Goal: Transaction & Acquisition: Book appointment/travel/reservation

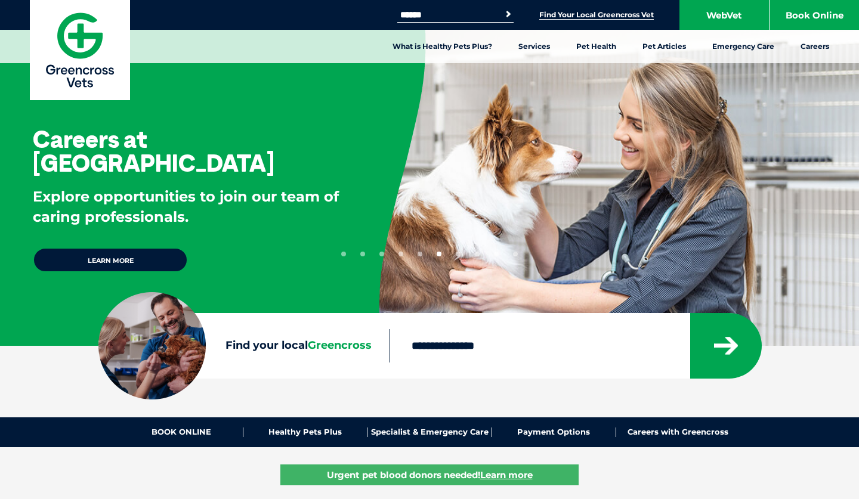
click at [595, 19] on link "Find Your Local Greencross Vet" at bounding box center [596, 15] width 114 height 10
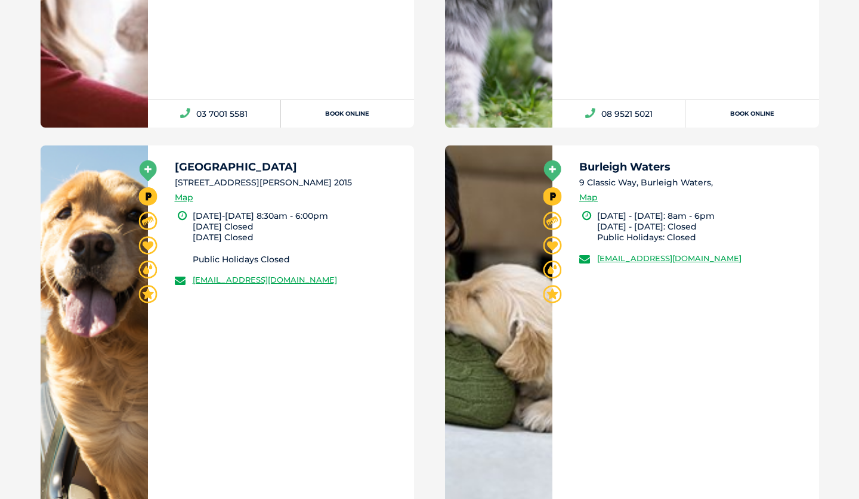
scroll to position [8747, 0]
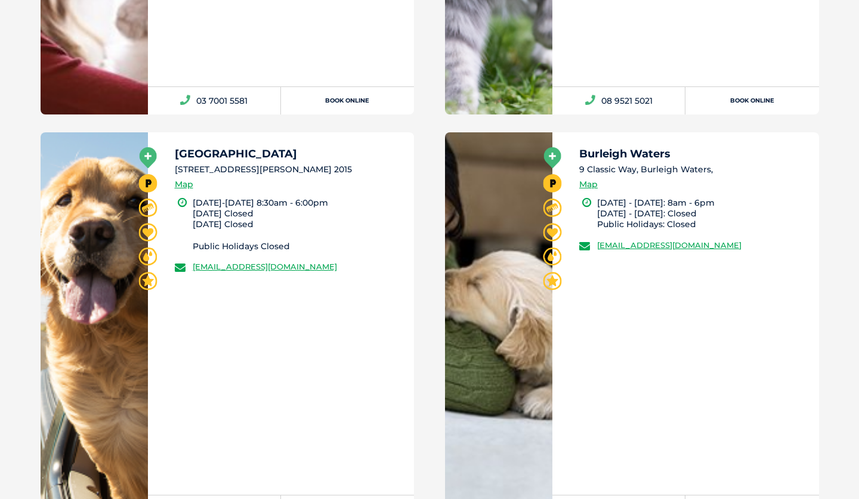
click at [210, 152] on h5 "Alexandria" at bounding box center [289, 153] width 229 height 11
click at [98, 236] on link at bounding box center [94, 327] width 107 height 391
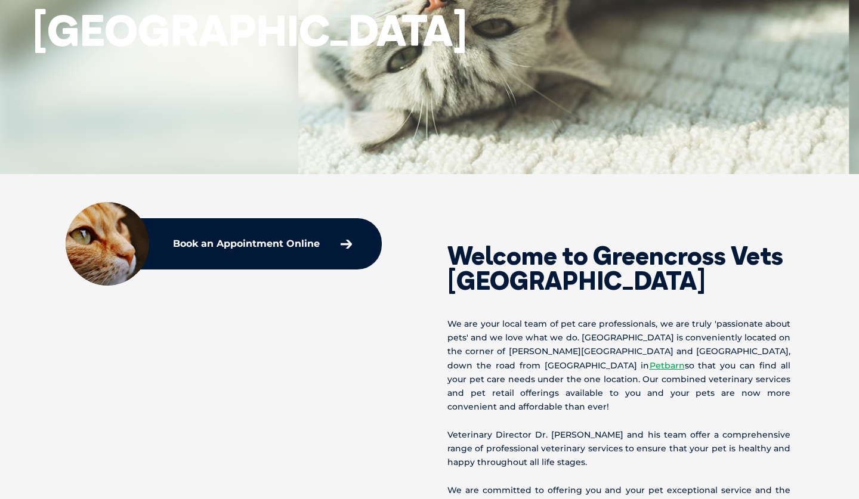
scroll to position [255, 0]
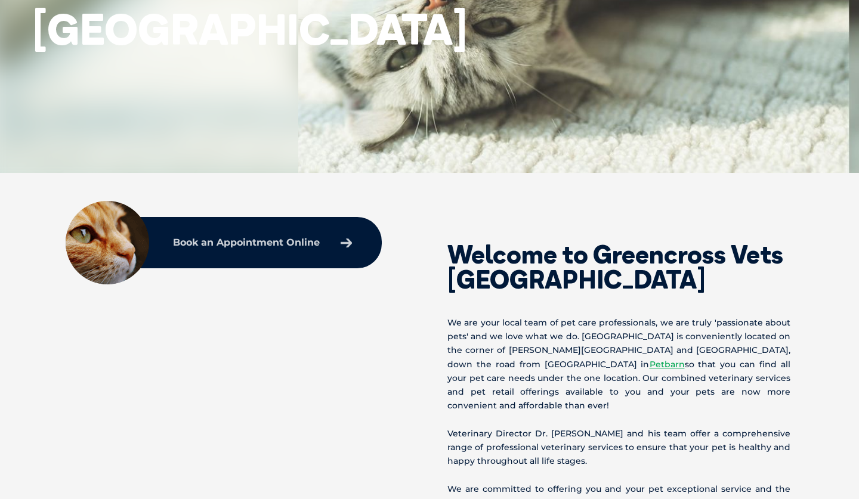
click at [339, 247] on link "Book an Appointment Online" at bounding box center [262, 242] width 191 height 21
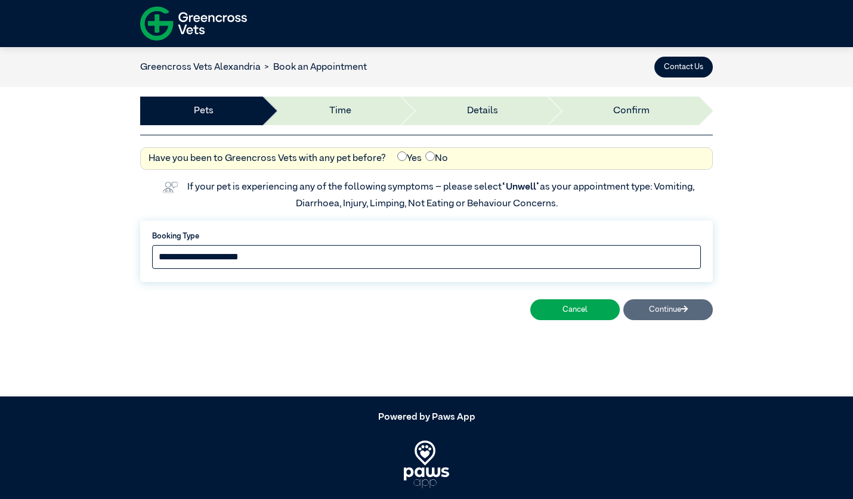
select select "*****"
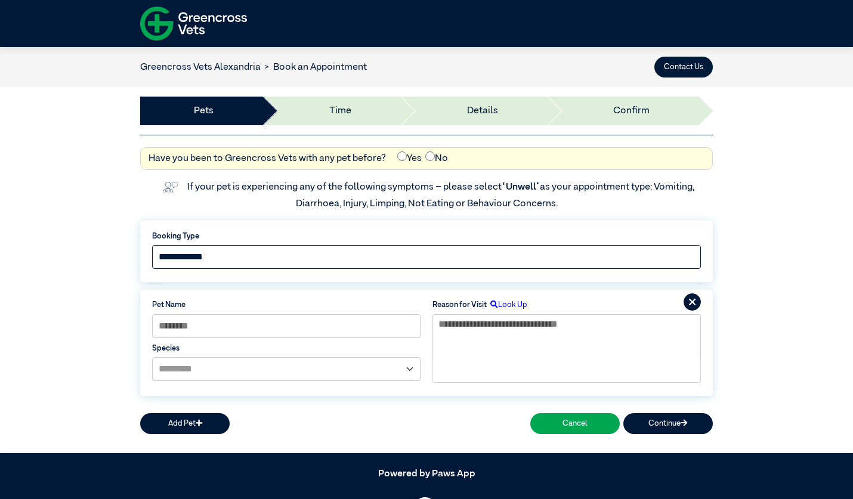
scroll to position [81, 0]
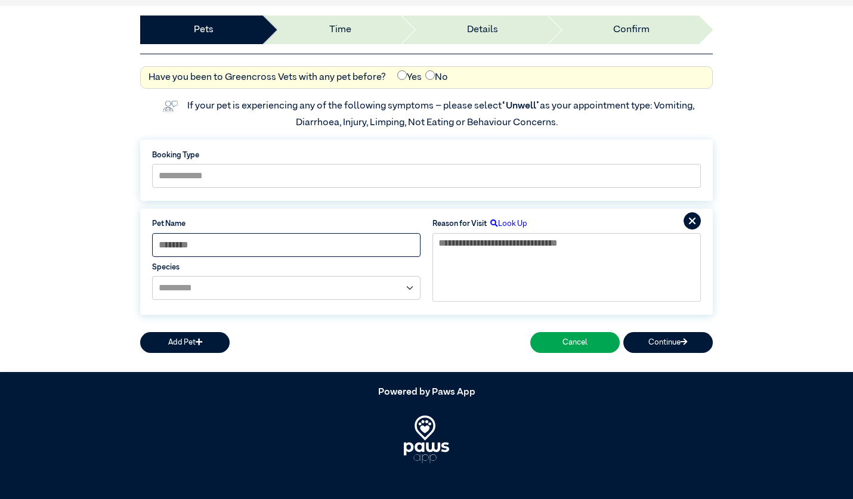
click at [343, 249] on input at bounding box center [286, 245] width 268 height 24
click at [364, 248] on input at bounding box center [286, 245] width 268 height 24
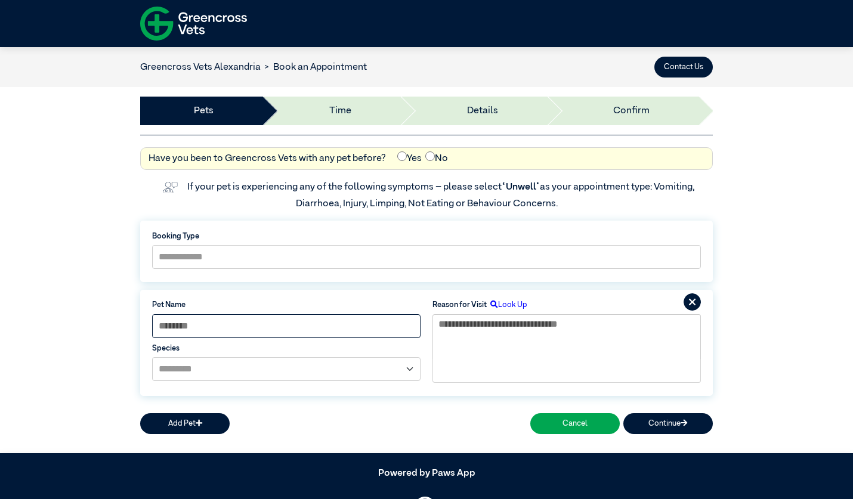
scroll to position [0, 0]
click at [298, 324] on input at bounding box center [286, 326] width 268 height 24
type input "******"
select select "*****"
click at [522, 326] on textarea at bounding box center [566, 336] width 268 height 45
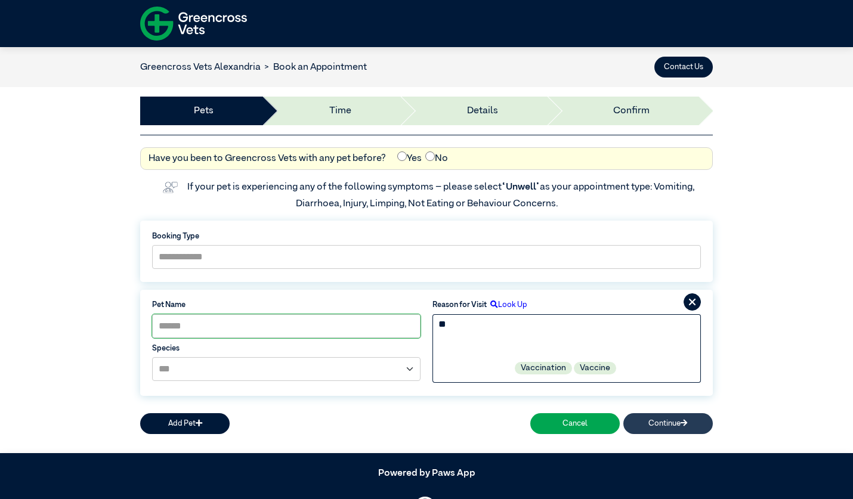
type textarea "**"
click at [655, 423] on button "Continue" at bounding box center [667, 423] width 89 height 21
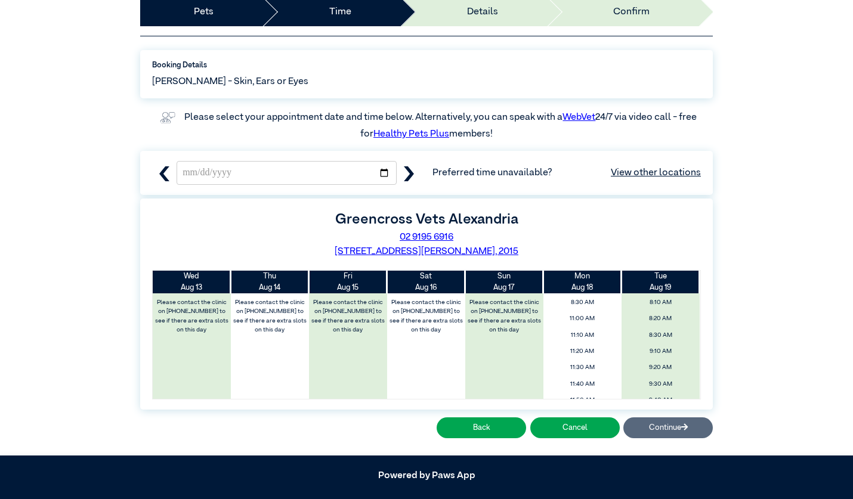
scroll to position [106, 0]
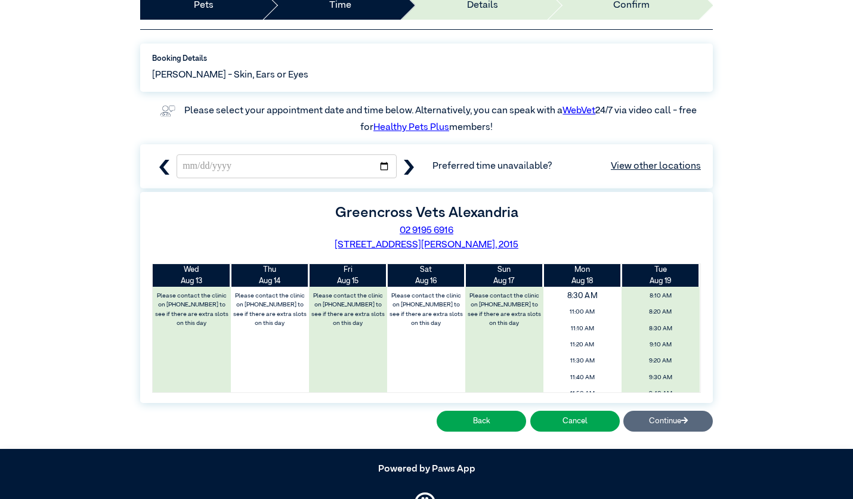
click at [592, 293] on span "8:30 AM" at bounding box center [581, 296] width 93 height 18
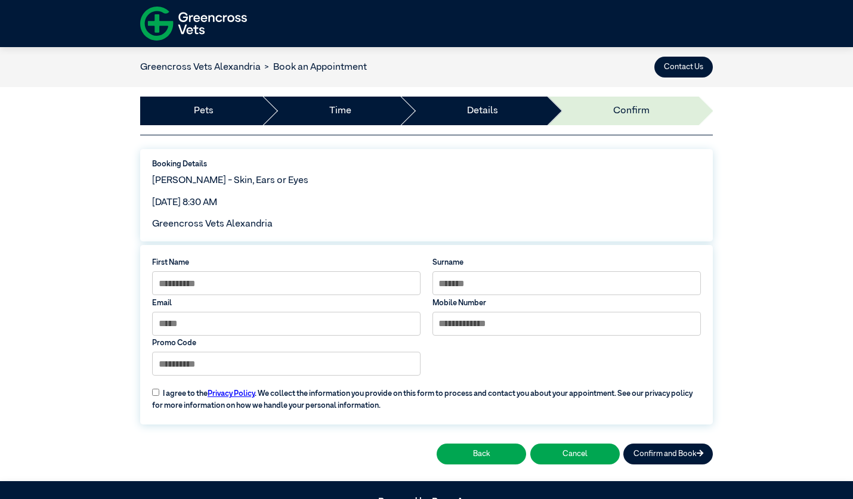
scroll to position [0, 0]
click at [698, 69] on button "Contact Us" at bounding box center [683, 67] width 58 height 21
